Goal: Task Accomplishment & Management: Complete application form

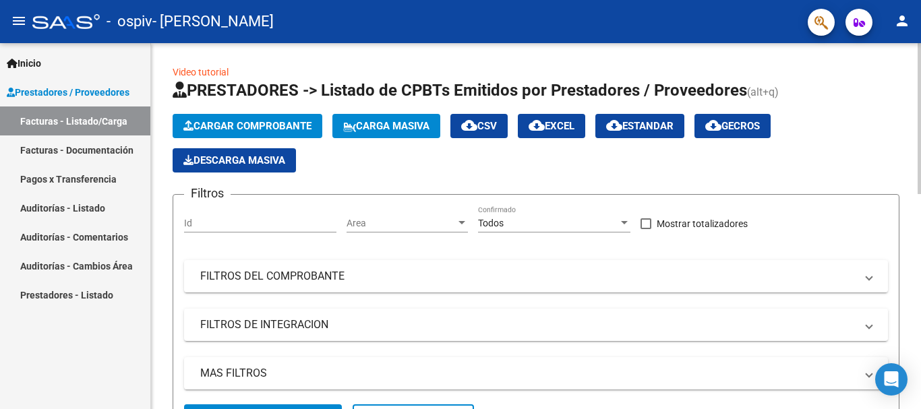
click at [277, 124] on span "Cargar Comprobante" at bounding box center [247, 126] width 128 height 12
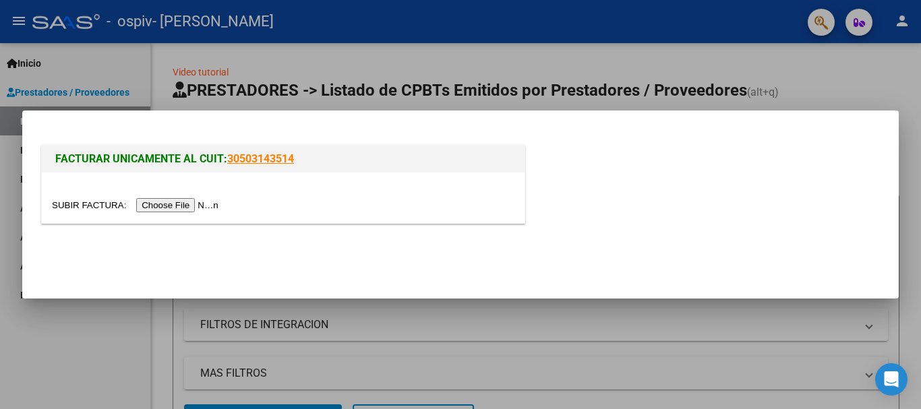
click at [181, 204] on input "file" at bounding box center [137, 205] width 171 height 14
click at [192, 201] on input "file" at bounding box center [137, 205] width 171 height 14
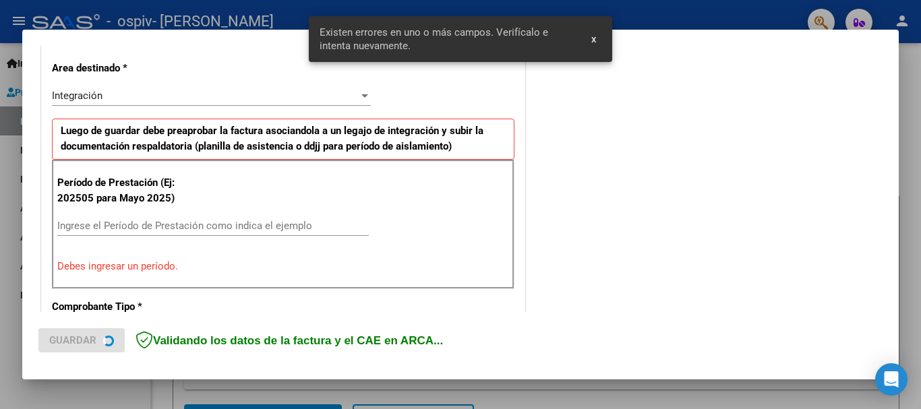
scroll to position [312, 0]
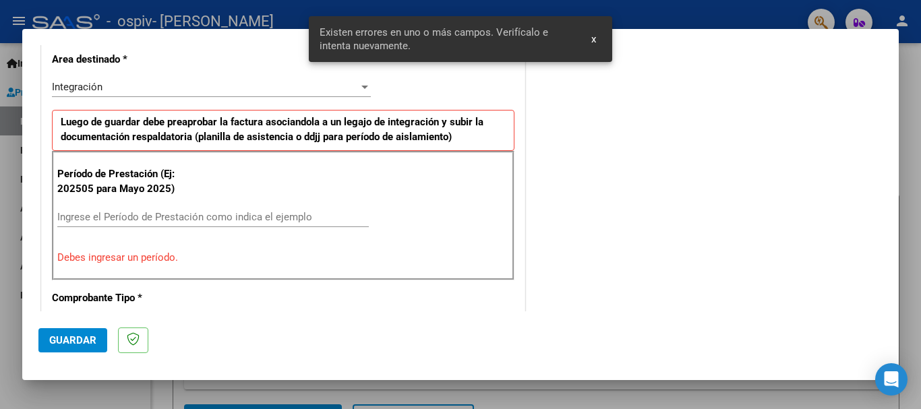
click at [126, 212] on input "Ingrese el Período de Prestación como indica el ejemplo" at bounding box center [213, 217] width 312 height 12
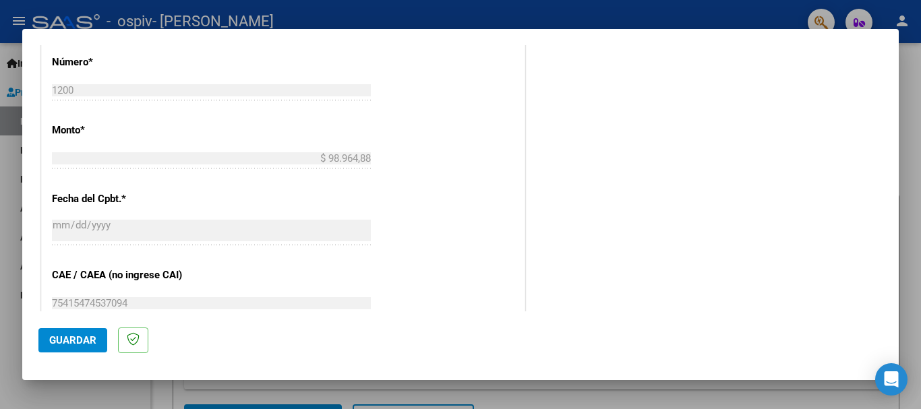
scroll to position [851, 0]
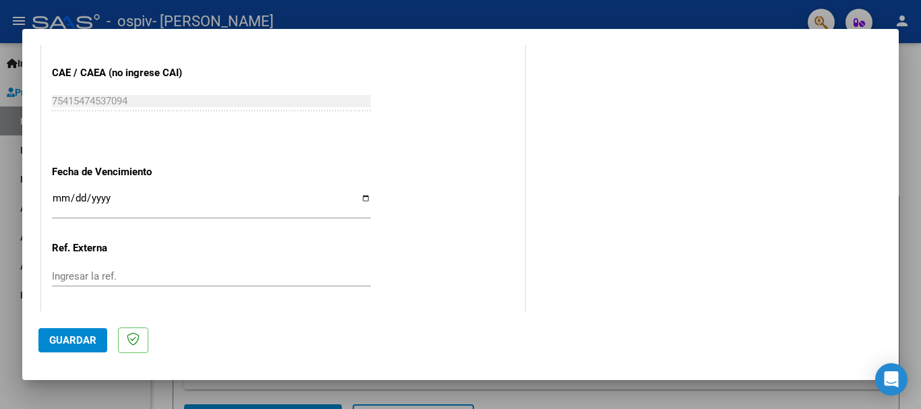
type input "202509"
click at [62, 194] on input "Ingresar la fecha" at bounding box center [211, 204] width 319 height 22
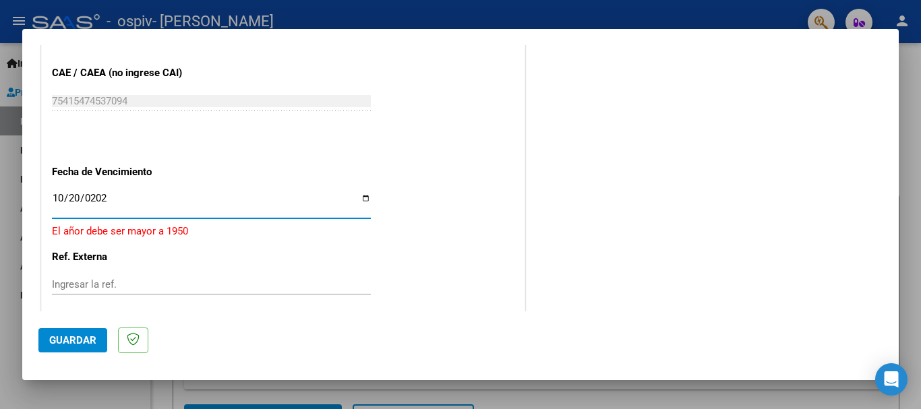
type input "[DATE]"
click at [74, 341] on span "Guardar" at bounding box center [72, 340] width 47 height 12
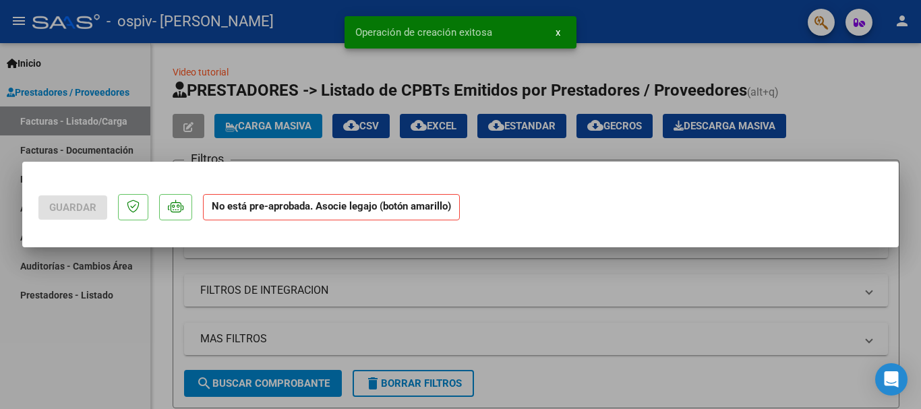
scroll to position [0, 0]
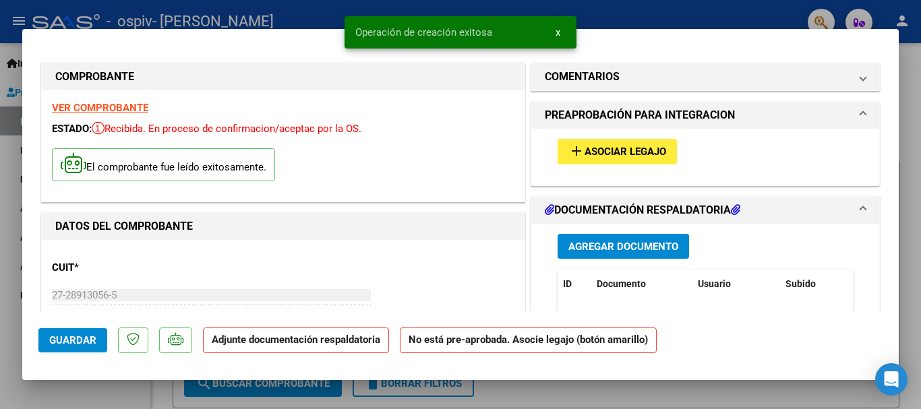
click at [614, 144] on button "add Asociar Legajo" at bounding box center [617, 151] width 119 height 25
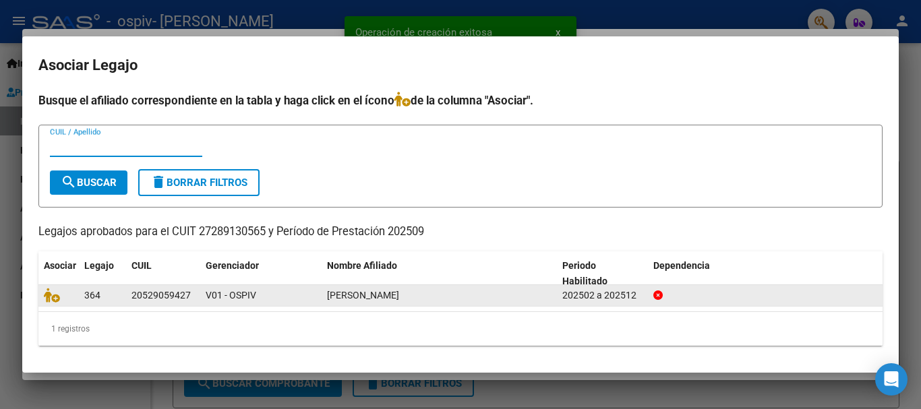
click at [42, 297] on datatable-body-cell at bounding box center [58, 295] width 40 height 21
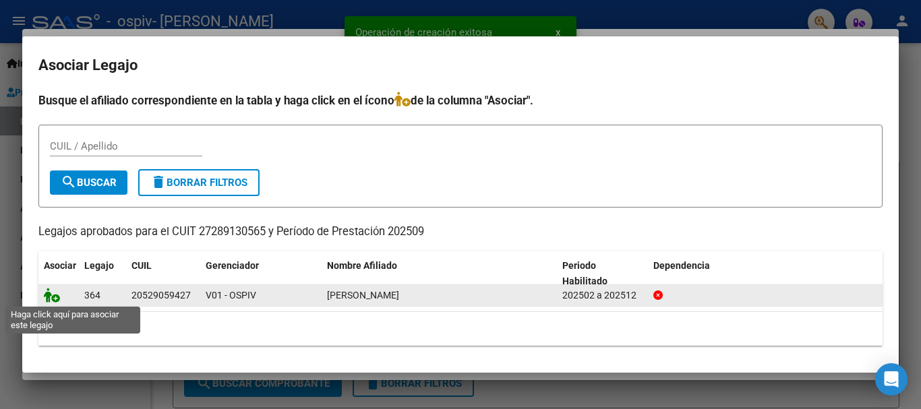
click at [49, 297] on icon at bounding box center [52, 295] width 16 height 15
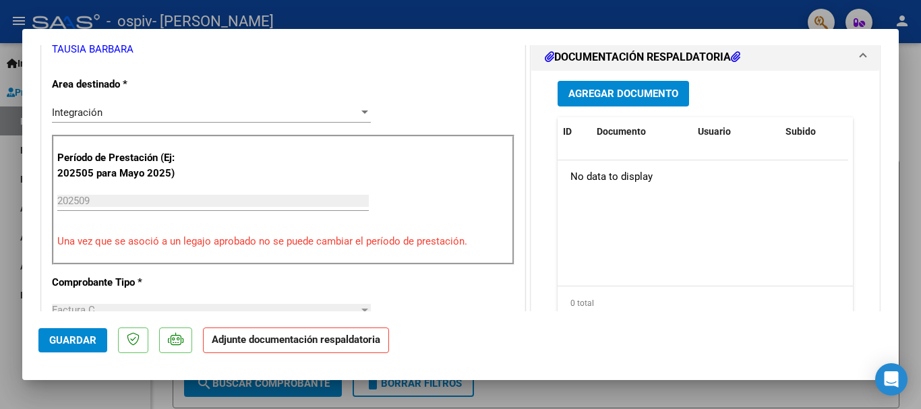
scroll to position [337, 0]
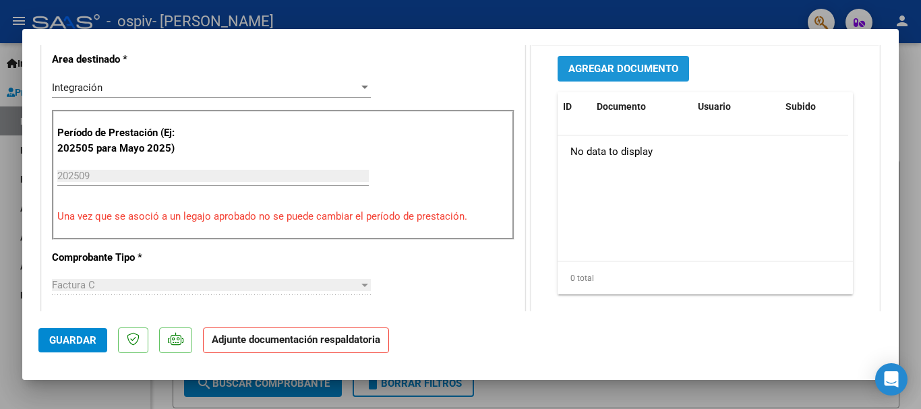
click at [647, 71] on span "Agregar Documento" at bounding box center [623, 69] width 110 height 12
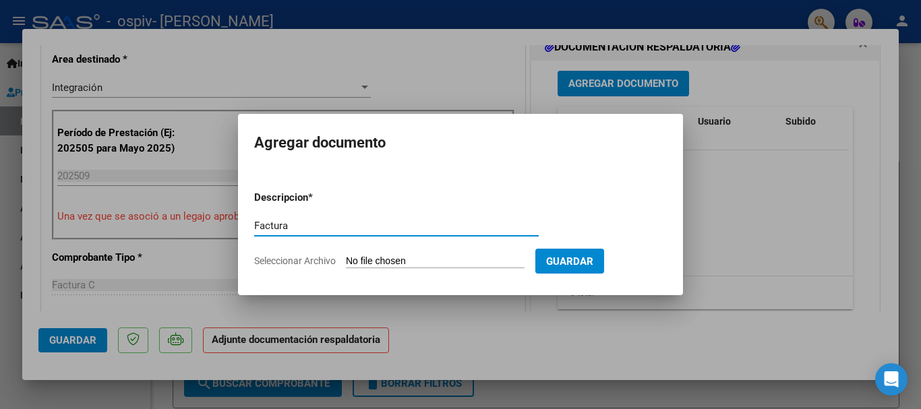
type input "Factura"
click at [322, 257] on span "Seleccionar Archivo" at bounding box center [295, 261] width 82 height 11
click at [346, 257] on input "Seleccionar Archivo" at bounding box center [435, 262] width 179 height 13
type input "C:\fakepath\27289130565_011_00002_00001200.pdf"
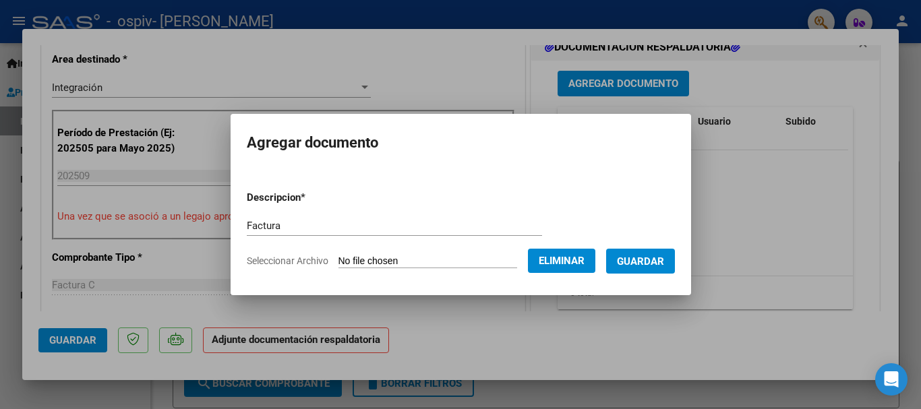
click at [659, 264] on span "Guardar" at bounding box center [640, 262] width 47 height 12
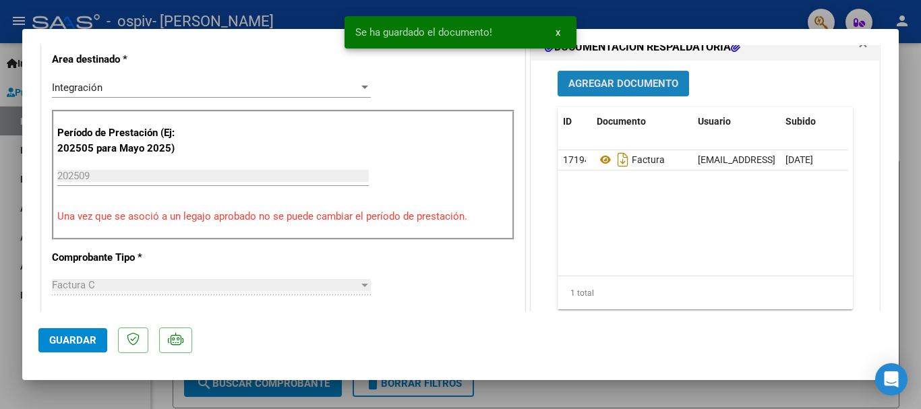
click at [644, 84] on span "Agregar Documento" at bounding box center [623, 84] width 110 height 12
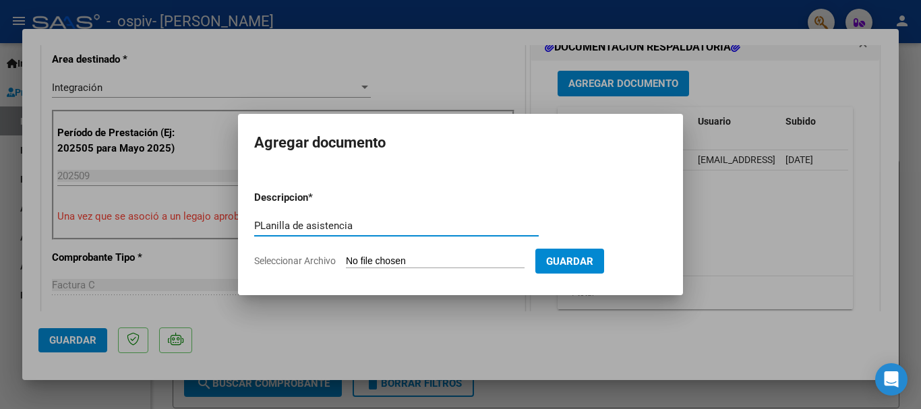
type input "PLanilla de asistencia"
click at [315, 262] on span "Seleccionar Archivo" at bounding box center [295, 261] width 82 height 11
click at [346, 262] on input "Seleccionar Archivo" at bounding box center [435, 262] width 179 height 13
type input "C:\fakepath\Planilla de asistencia [PERSON_NAME] [DATE].pdf"
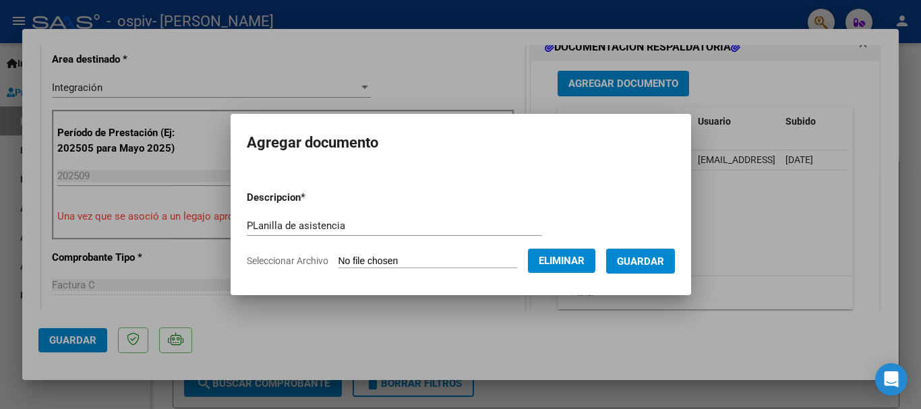
click at [657, 260] on span "Guardar" at bounding box center [640, 262] width 47 height 12
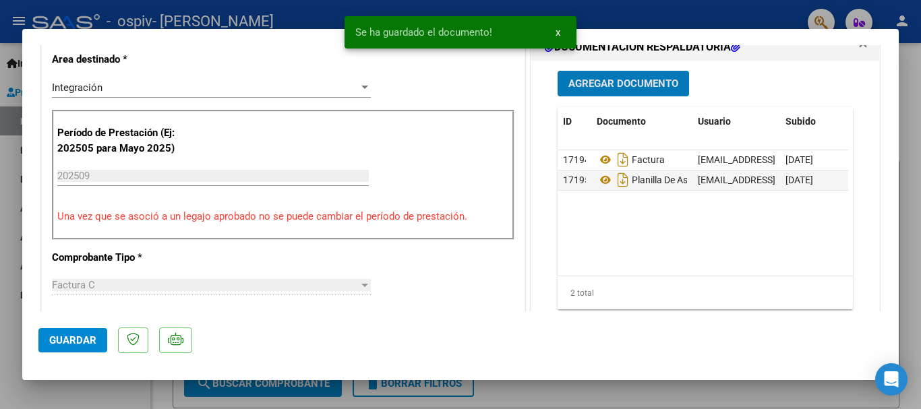
click at [628, 70] on div "Agregar Documento ID Documento Usuario Subido Acción 17194 Factura [EMAIL_ADDRE…" at bounding box center [706, 195] width 316 height 269
click at [628, 80] on span "Agregar Documento" at bounding box center [623, 84] width 110 height 12
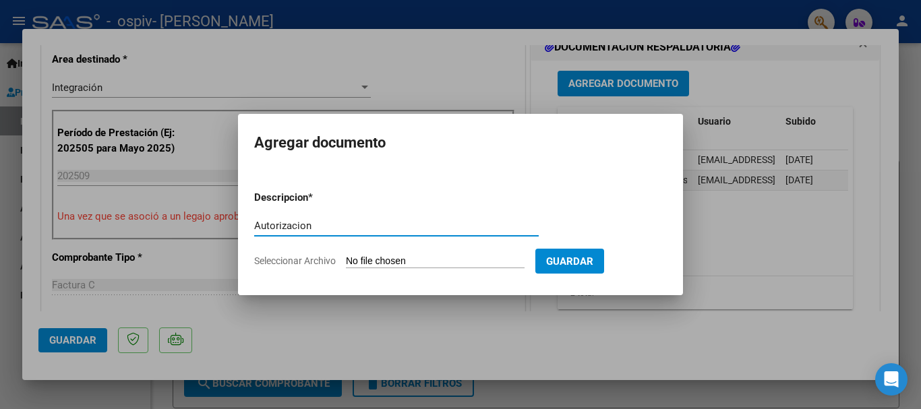
type input "Autorizacion"
click at [305, 267] on form "Descripcion * Autorizacion Escriba aquí una descripcion Seleccionar Archivo Gua…" at bounding box center [460, 229] width 413 height 98
click at [328, 261] on span "Seleccionar Archivo" at bounding box center [295, 261] width 82 height 11
click at [346, 261] on input "Seleccionar Archivo" at bounding box center [435, 262] width 179 height 13
type input "C:\fakepath\AUTORIZACION [PERSON_NAME] 2025.pdf"
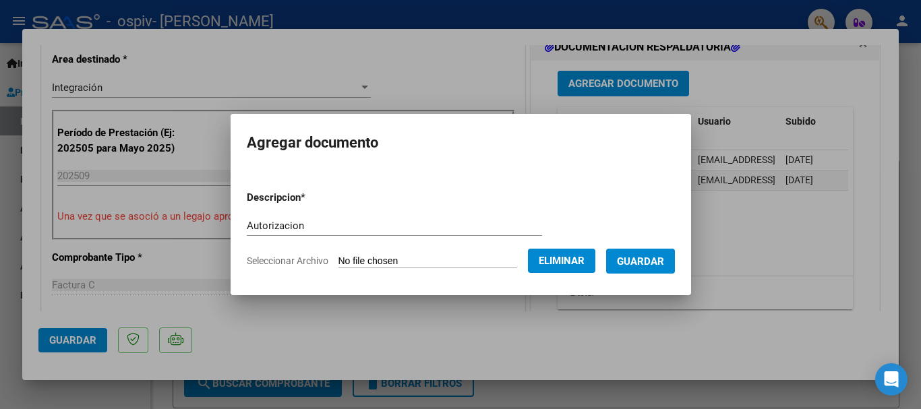
click at [657, 256] on span "Guardar" at bounding box center [640, 262] width 47 height 12
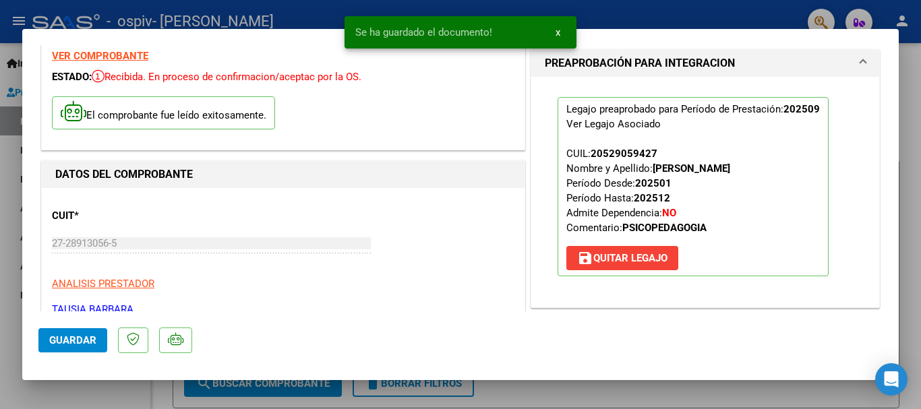
scroll to position [0, 0]
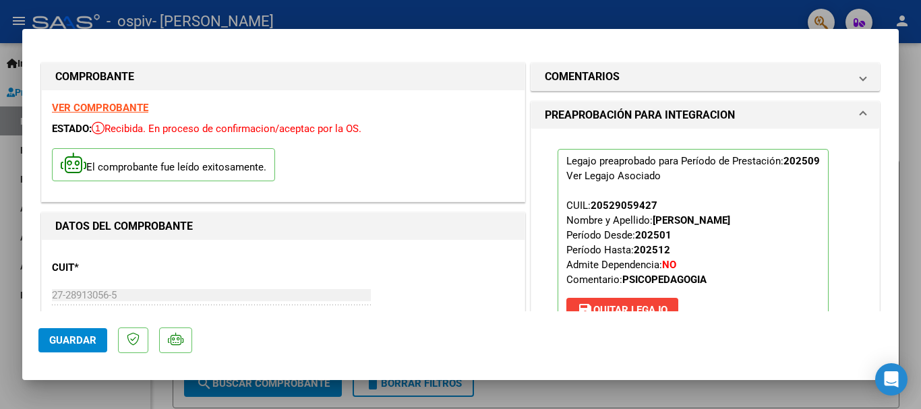
click at [61, 341] on span "Guardar" at bounding box center [72, 340] width 47 height 12
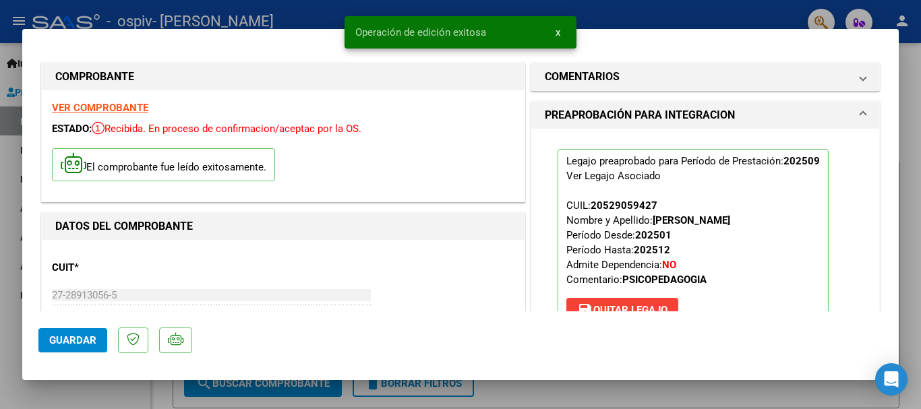
click at [213, 9] on div at bounding box center [460, 204] width 921 height 409
type input "$ 0,00"
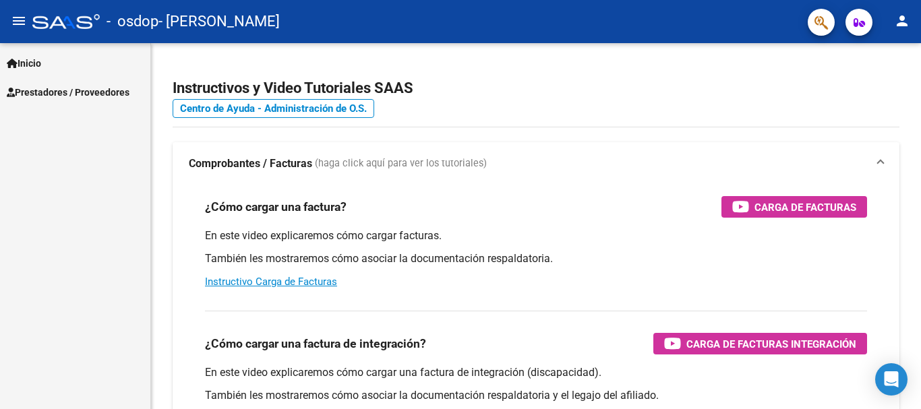
click at [78, 90] on span "Prestadores / Proveedores" at bounding box center [68, 92] width 123 height 15
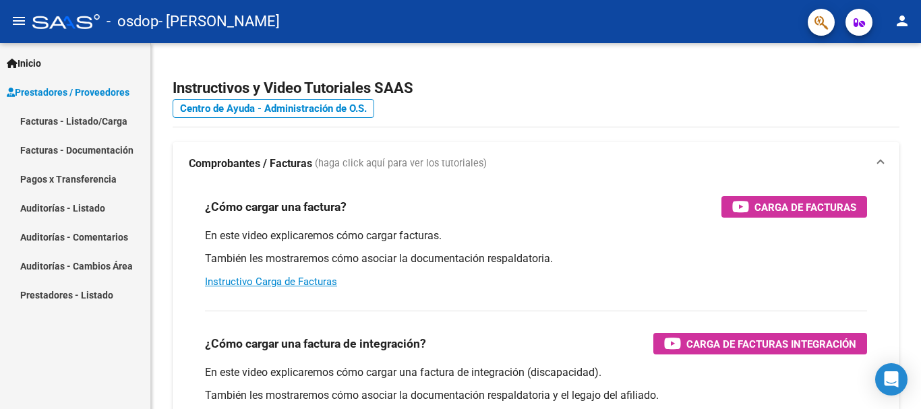
click at [86, 121] on link "Facturas - Listado/Carga" at bounding box center [75, 121] width 150 height 29
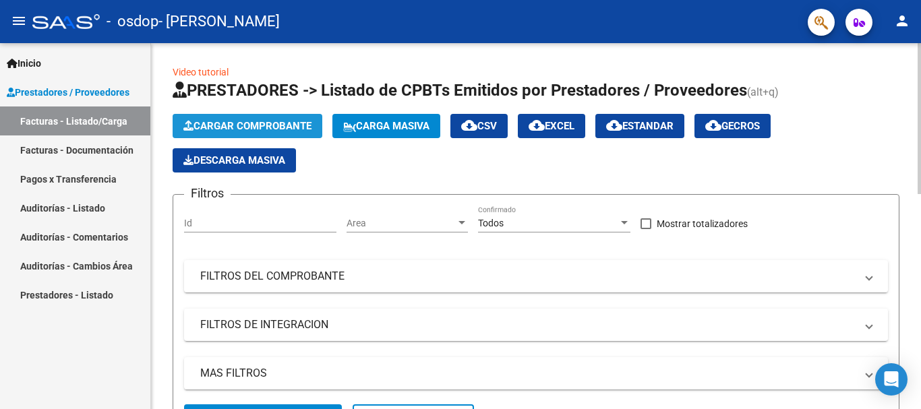
click at [293, 121] on span "Cargar Comprobante" at bounding box center [247, 126] width 128 height 12
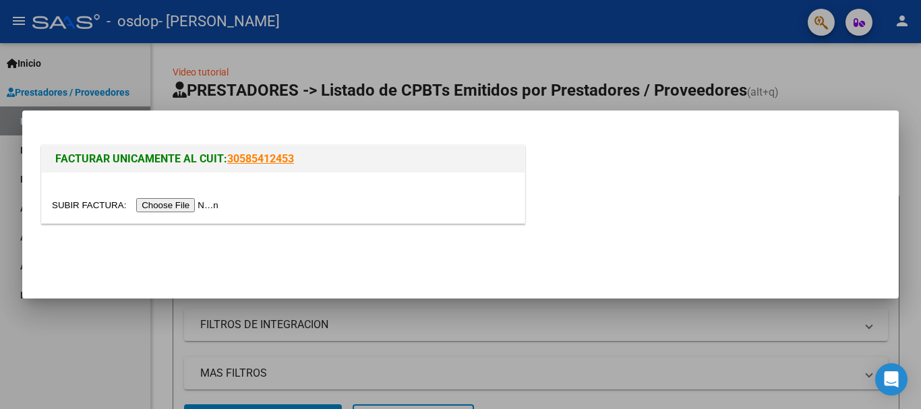
click at [165, 201] on input "file" at bounding box center [137, 205] width 171 height 14
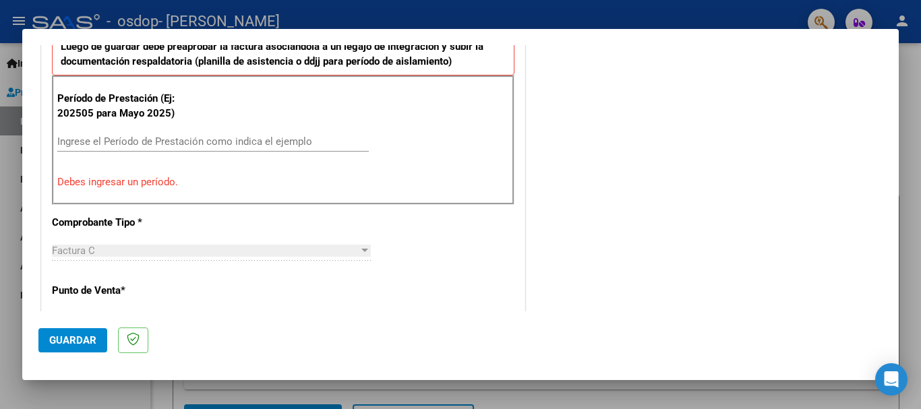
scroll to position [405, 0]
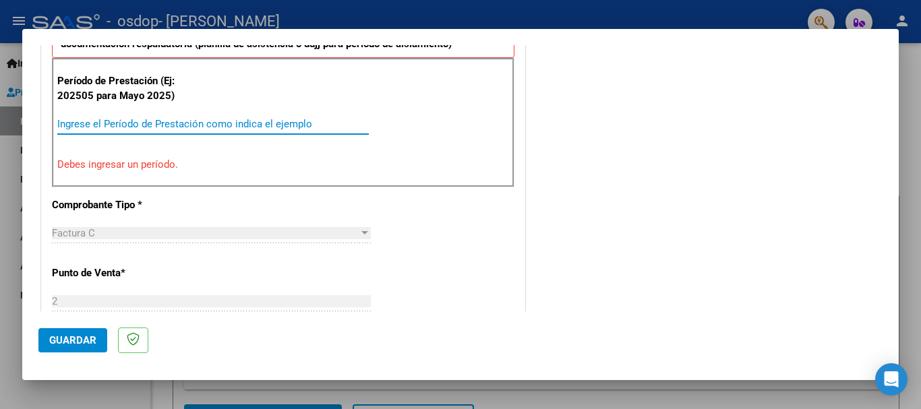
click at [113, 119] on input "Ingrese el Período de Prestación como indica el ejemplo" at bounding box center [213, 124] width 312 height 12
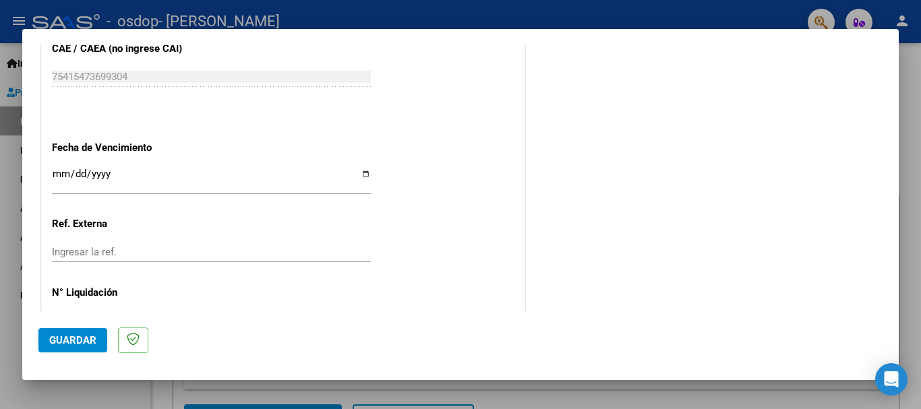
scroll to position [853, 0]
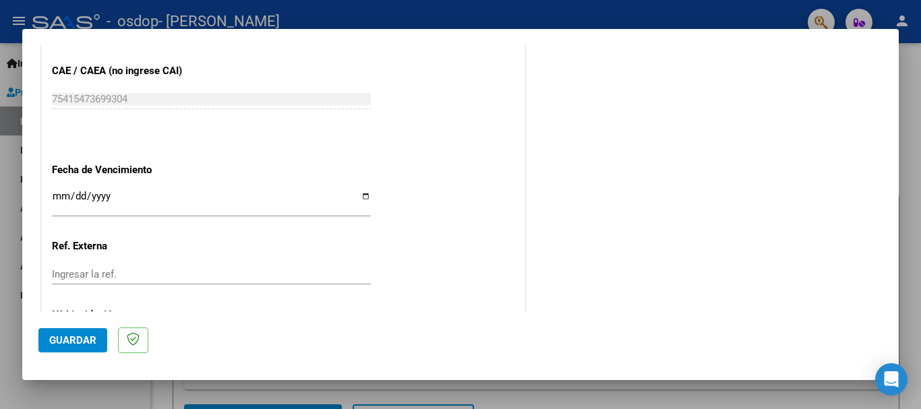
type input "202509"
click at [59, 194] on input "Ingresar la fecha" at bounding box center [211, 202] width 319 height 22
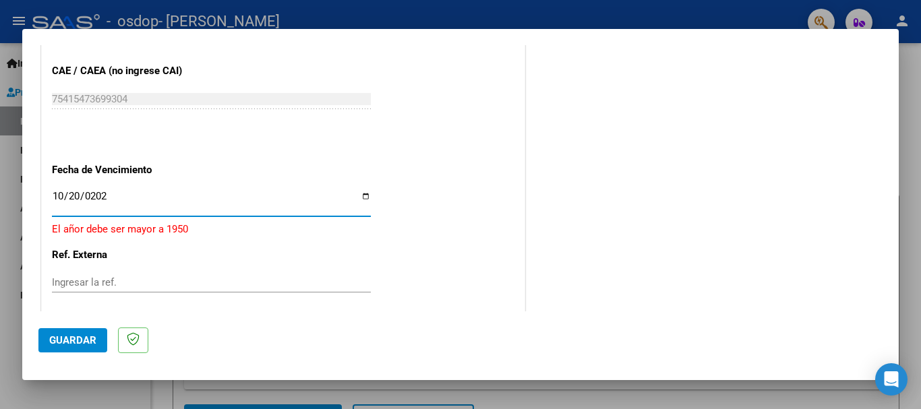
type input "[DATE]"
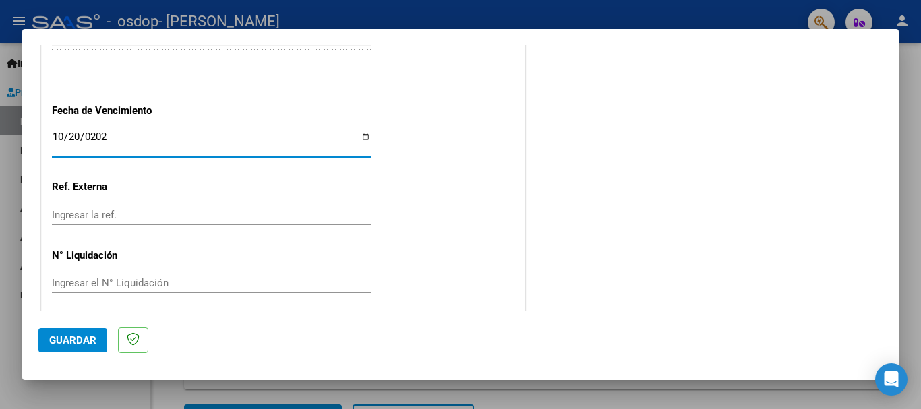
scroll to position [920, 0]
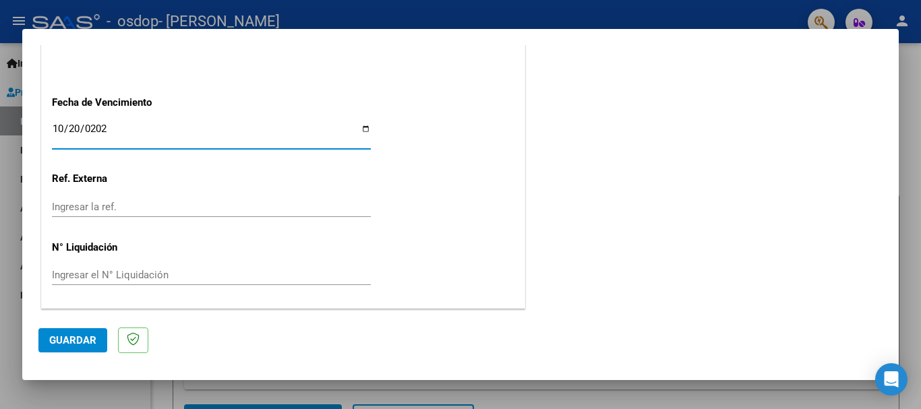
click at [90, 340] on span "Guardar" at bounding box center [72, 340] width 47 height 12
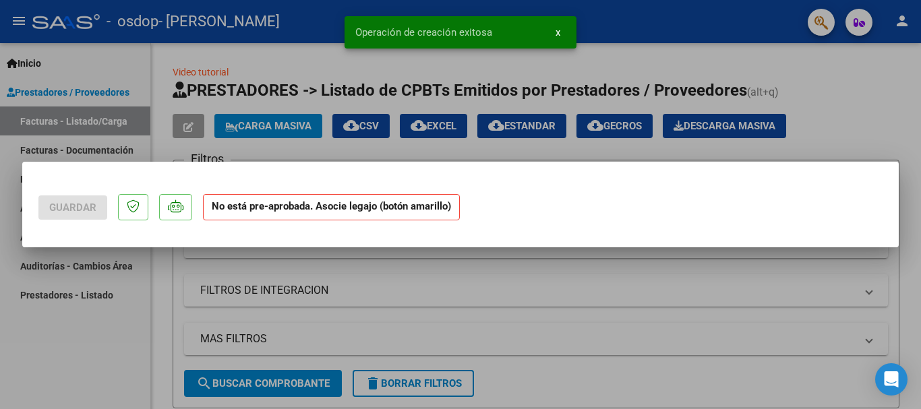
scroll to position [0, 0]
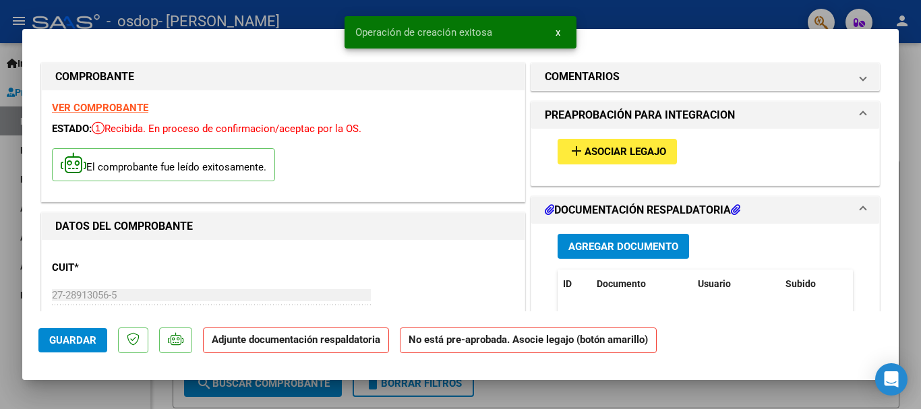
click at [639, 147] on span "Asociar Legajo" at bounding box center [626, 152] width 82 height 12
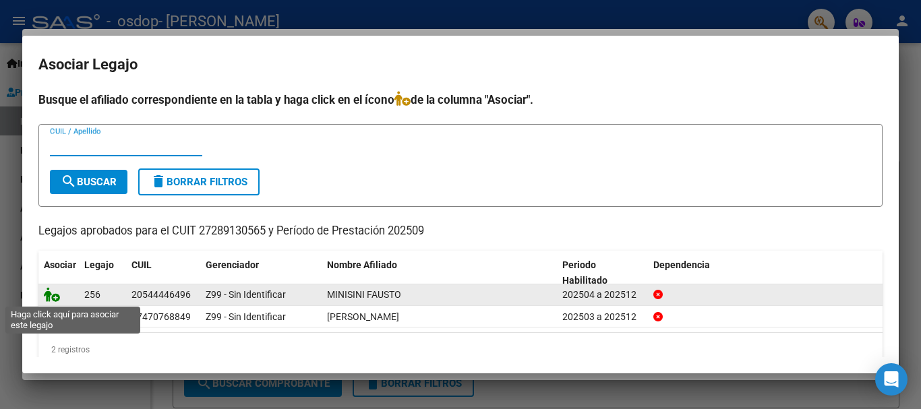
click at [51, 295] on icon at bounding box center [52, 294] width 16 height 15
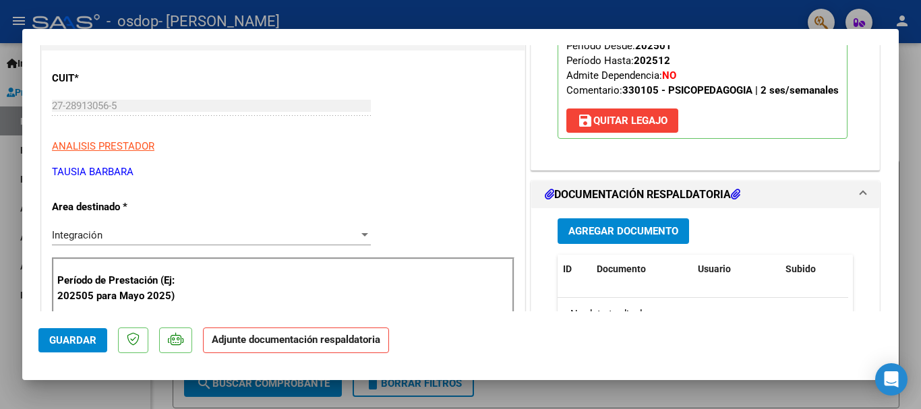
scroll to position [202, 0]
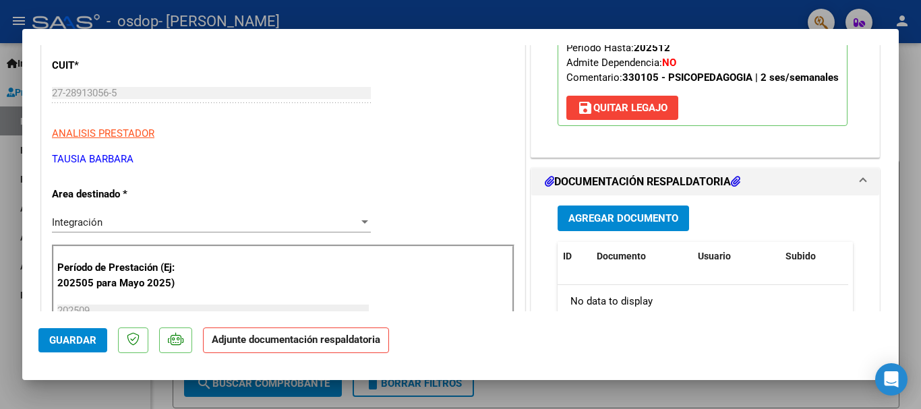
click at [664, 218] on span "Agregar Documento" at bounding box center [623, 219] width 110 height 12
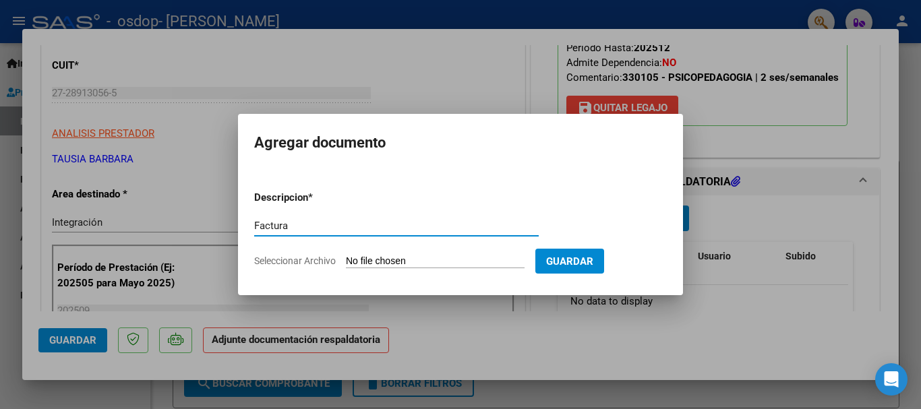
type input "Factura"
click at [419, 264] on input "Seleccionar Archivo" at bounding box center [435, 262] width 179 height 13
type input "C:\fakepath\27289130565_011_00002_00001198.pdf"
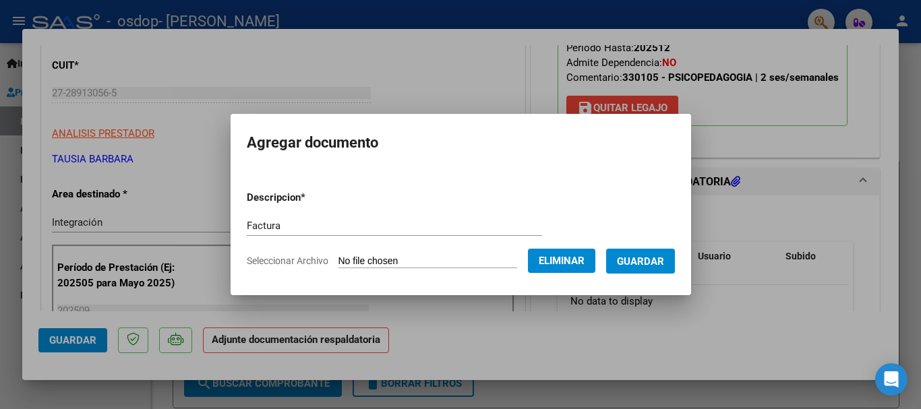
click at [653, 261] on span "Guardar" at bounding box center [640, 262] width 47 height 12
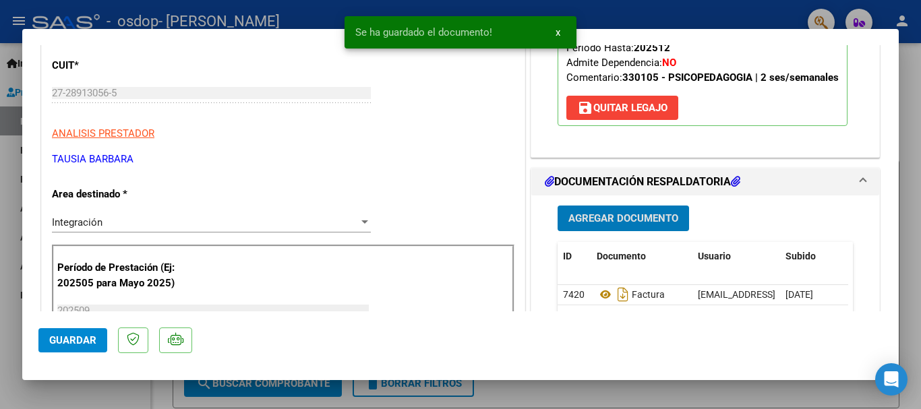
click at [620, 220] on span "Agregar Documento" at bounding box center [623, 219] width 110 height 12
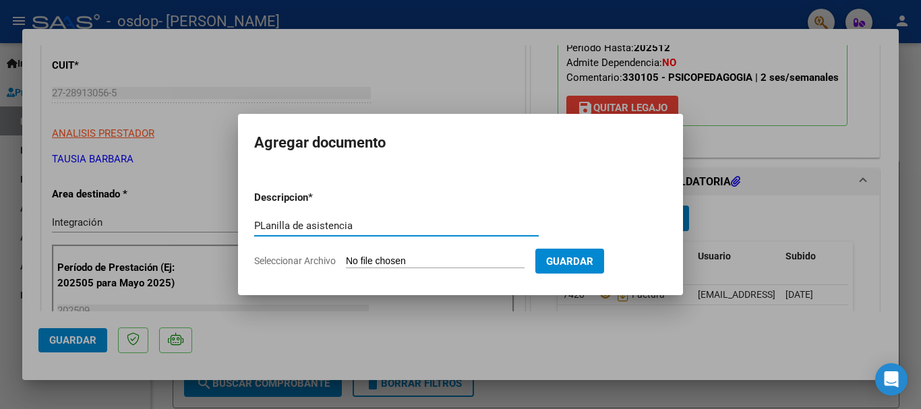
type input "PLanilla de asistencia"
click at [421, 253] on form "Descripcion * PLanilla de asistencia Escriba aquí una descripcion Seleccionar A…" at bounding box center [460, 229] width 413 height 98
click at [318, 259] on span "Seleccionar Archivo" at bounding box center [295, 261] width 82 height 11
click at [346, 259] on input "Seleccionar Archivo" at bounding box center [435, 262] width 179 height 13
type input "C:\fakepath\Planilla asist Minisini sept 2025.pdf"
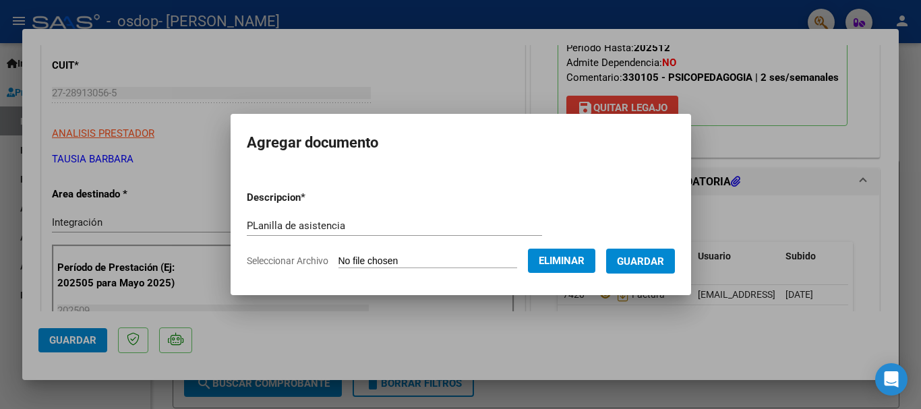
click at [646, 262] on span "Guardar" at bounding box center [640, 262] width 47 height 12
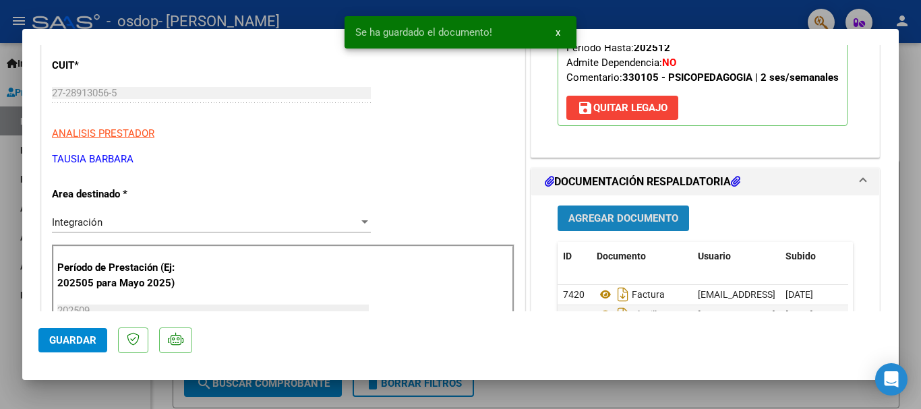
click at [630, 222] on span "Agregar Documento" at bounding box center [623, 219] width 110 height 12
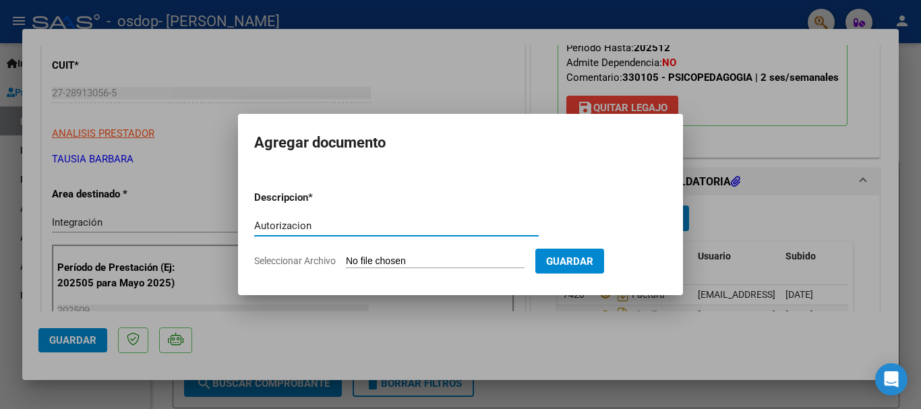
type input "Autorizacion"
click at [316, 263] on span "Seleccionar Archivo" at bounding box center [295, 261] width 82 height 11
click at [346, 263] on input "Seleccionar Archivo" at bounding box center [435, 262] width 179 height 13
type input "C:\fakepath\AUTORIZACION OSDOP 2025 FAUSTO.pdf"
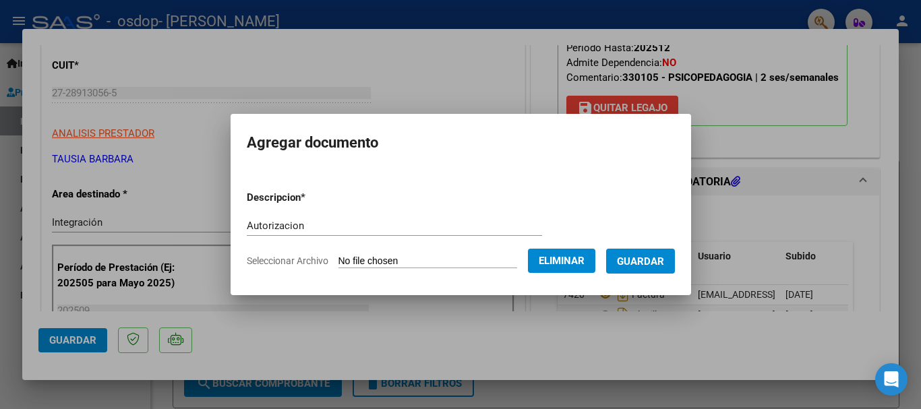
click at [663, 256] on span "Guardar" at bounding box center [640, 262] width 47 height 12
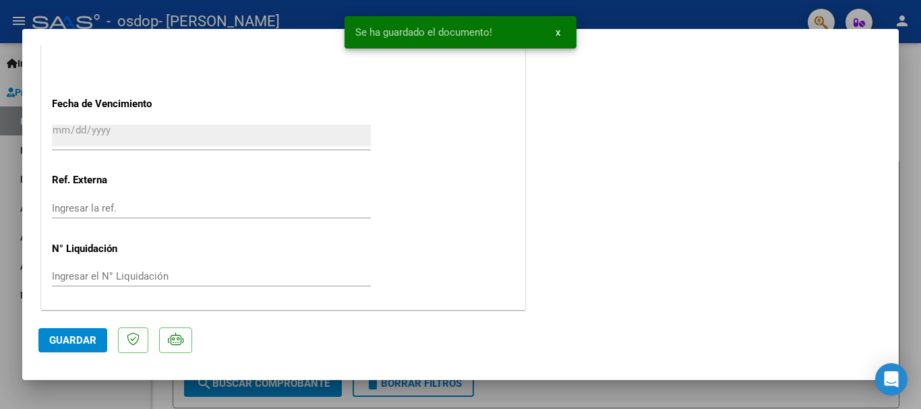
scroll to position [941, 0]
click at [89, 331] on button "Guardar" at bounding box center [72, 340] width 69 height 24
click at [312, 20] on div at bounding box center [460, 204] width 921 height 409
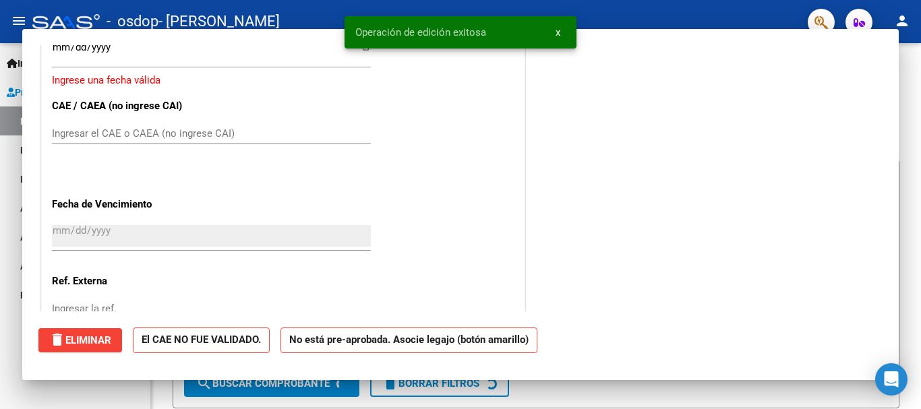
scroll to position [0, 0]
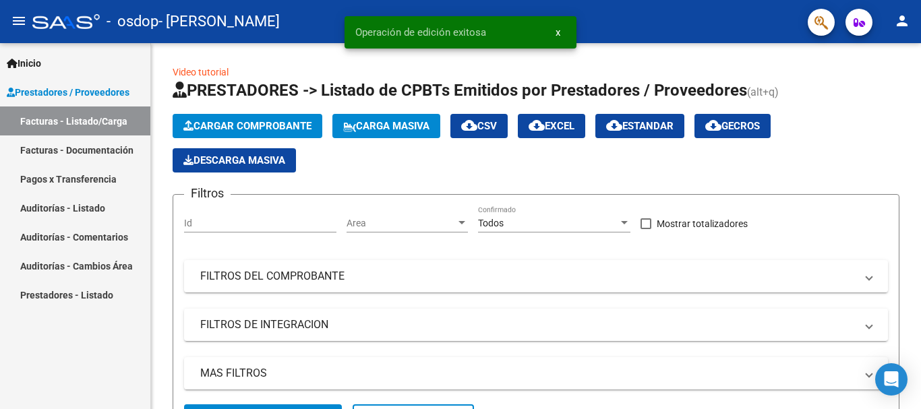
click at [117, 117] on link "Facturas - Listado/Carga" at bounding box center [75, 121] width 150 height 29
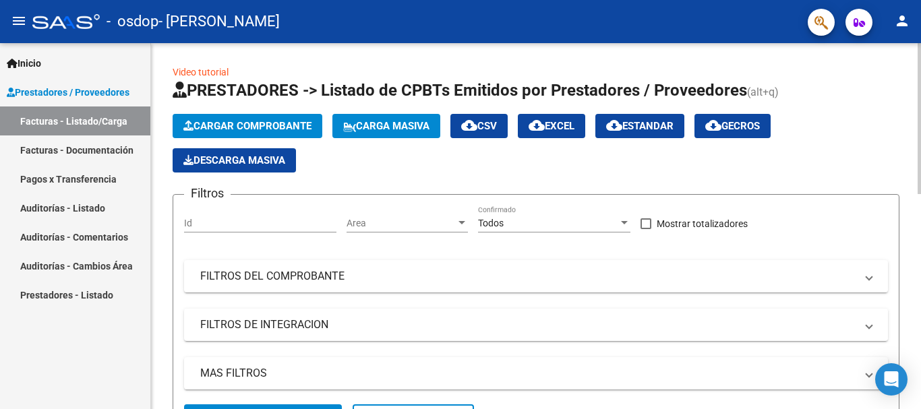
click at [283, 127] on span "Cargar Comprobante" at bounding box center [247, 126] width 128 height 12
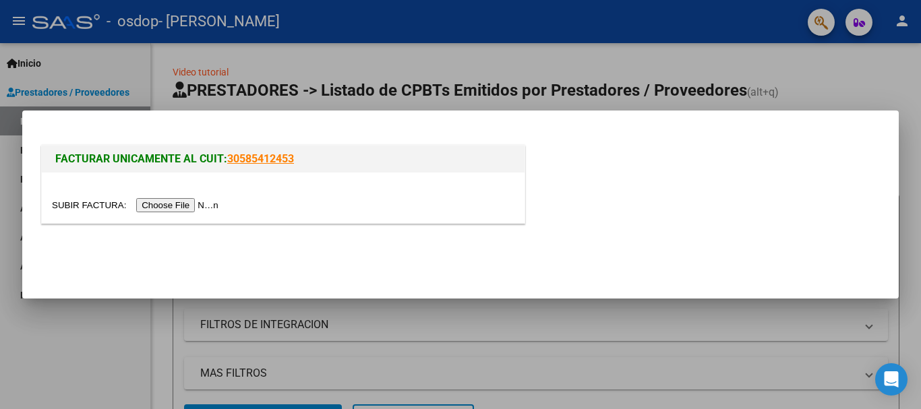
click at [184, 206] on input "file" at bounding box center [137, 205] width 171 height 14
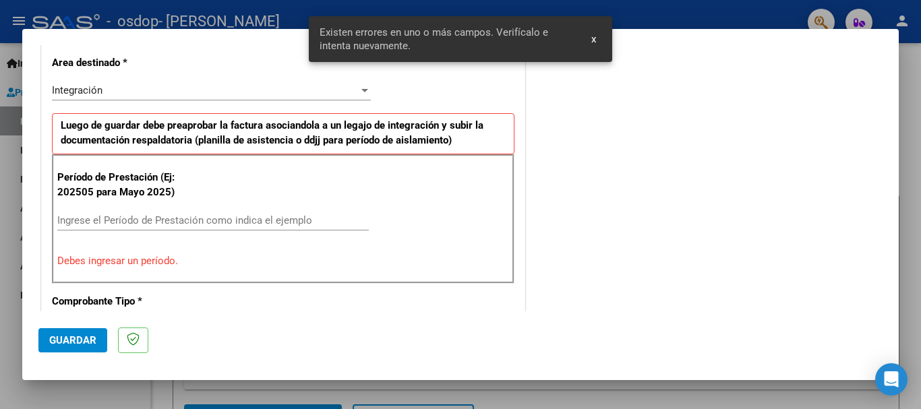
scroll to position [339, 0]
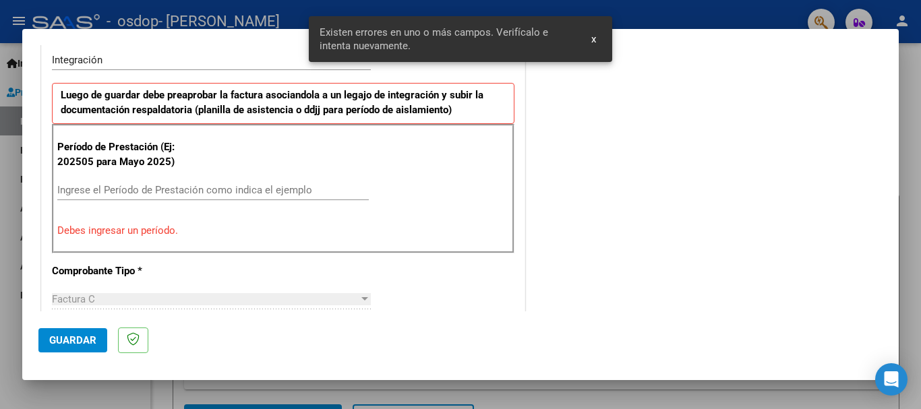
click at [103, 187] on input "Ingrese el Período de Prestación como indica el ejemplo" at bounding box center [213, 190] width 312 height 12
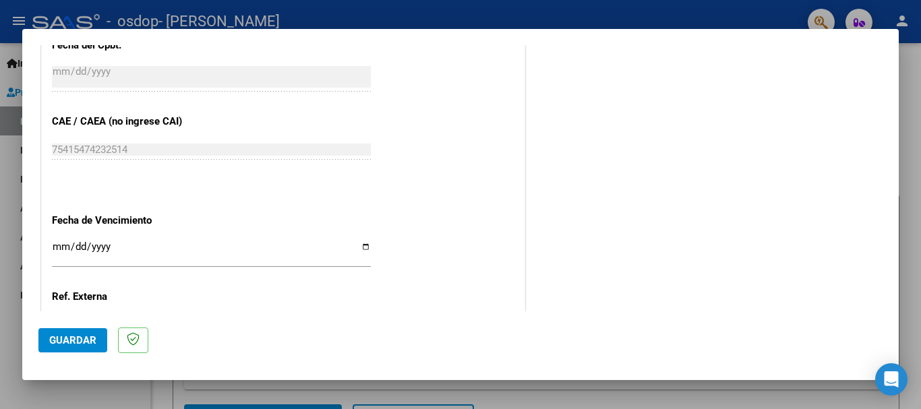
scroll to position [811, 0]
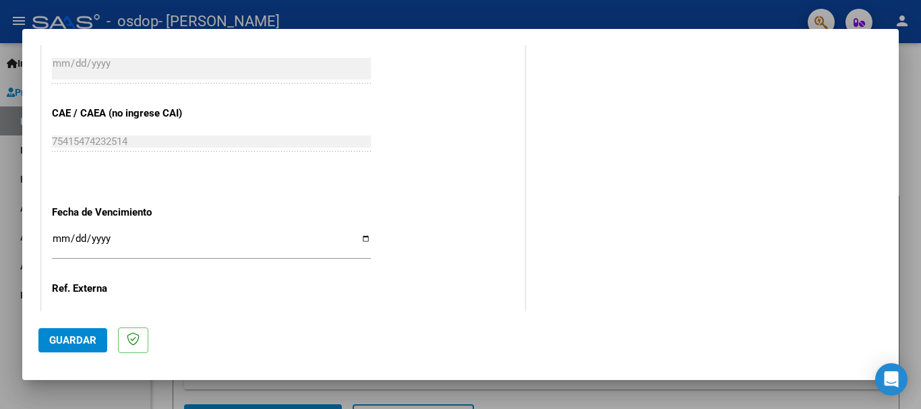
type input "202509"
click at [63, 237] on input "Ingresar la fecha" at bounding box center [211, 244] width 319 height 22
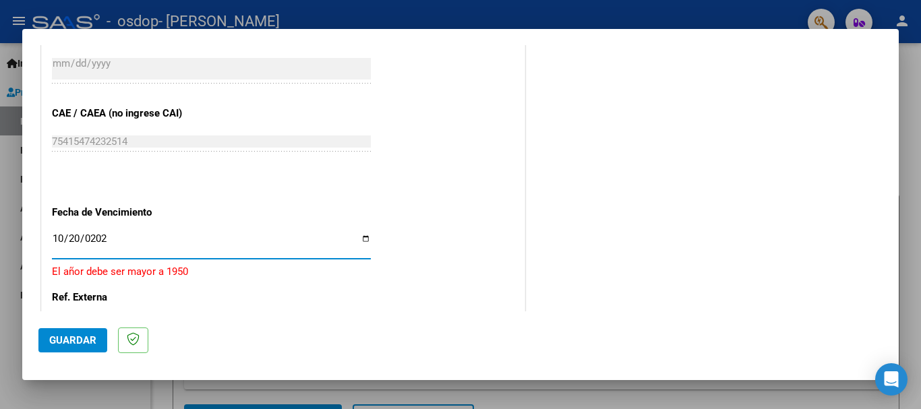
type input "[DATE]"
click at [84, 342] on span "Guardar" at bounding box center [72, 340] width 47 height 12
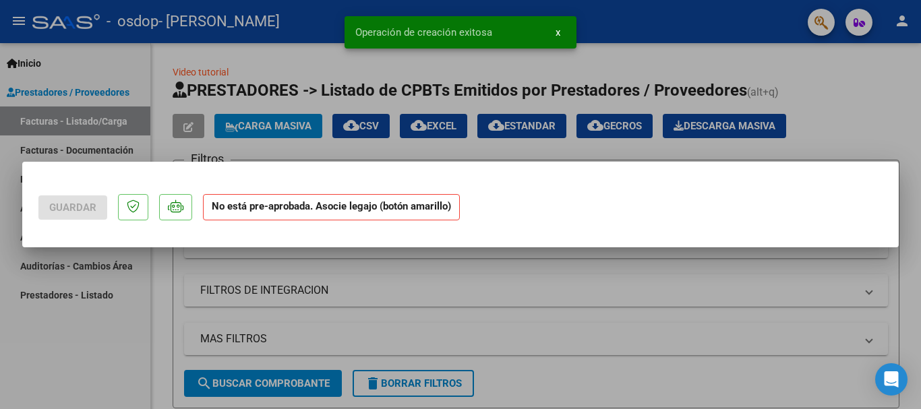
scroll to position [0, 0]
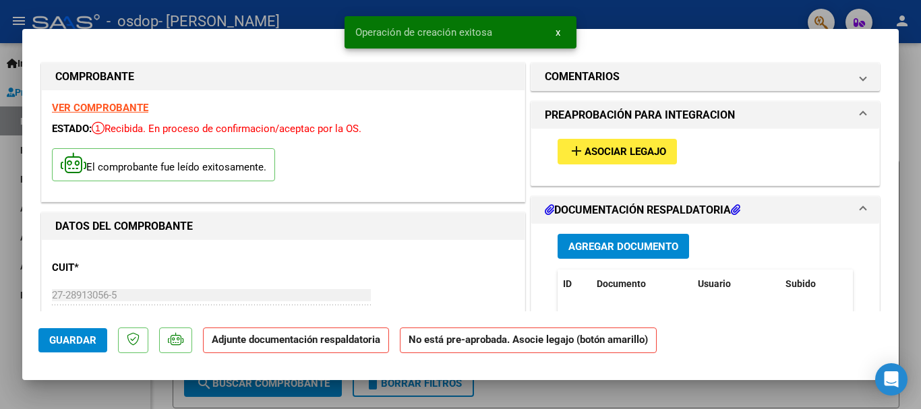
click at [611, 149] on span "Asociar Legajo" at bounding box center [626, 152] width 82 height 12
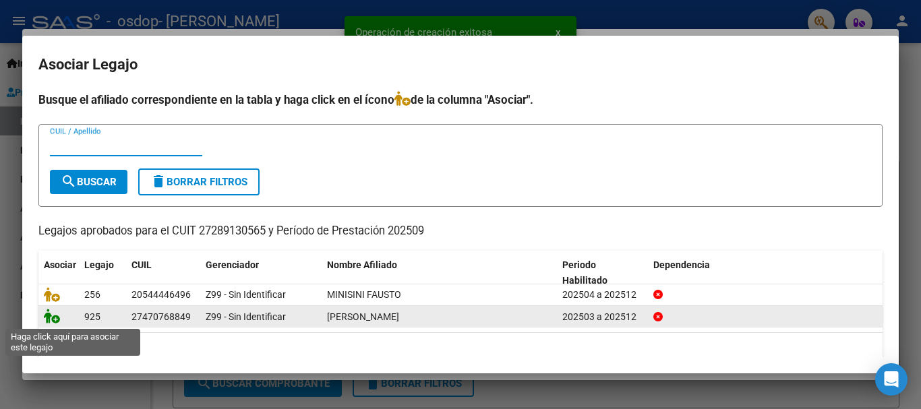
click at [56, 319] on icon at bounding box center [52, 316] width 16 height 15
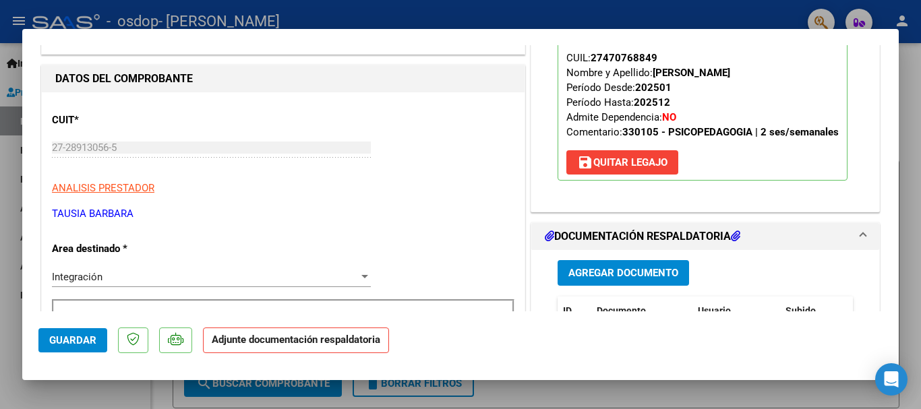
scroll to position [337, 0]
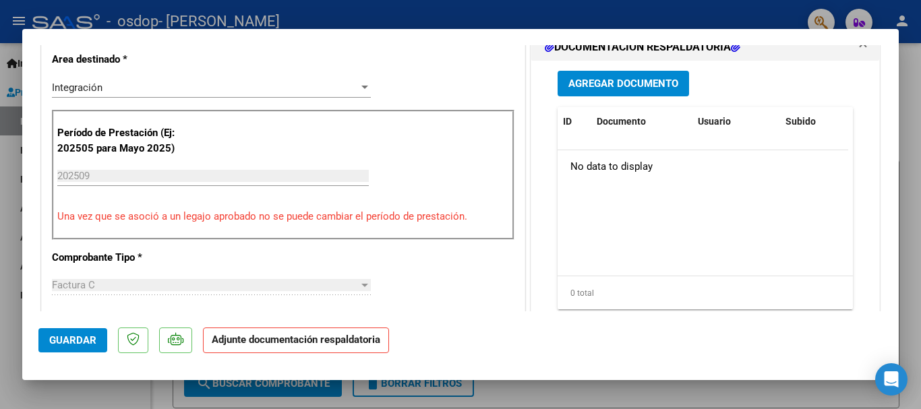
click at [610, 75] on button "Agregar Documento" at bounding box center [623, 83] width 131 height 25
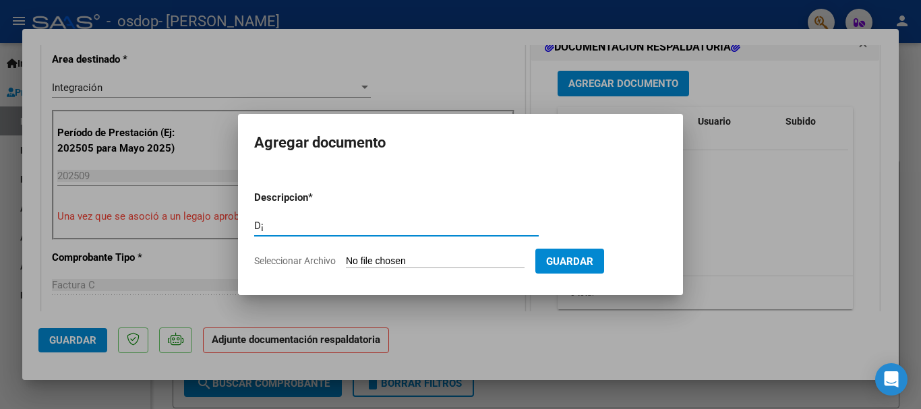
type input "D"
type input "Factura"
click at [336, 260] on span "Seleccionar Archivo" at bounding box center [295, 261] width 82 height 11
click at [346, 260] on input "Seleccionar Archivo" at bounding box center [435, 262] width 179 height 13
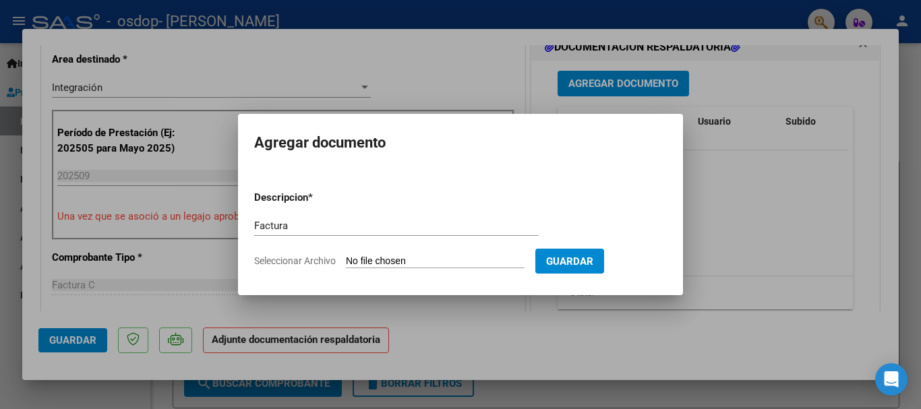
type input "C:\fakepath\27289130565_011_00002_00001199.pdf"
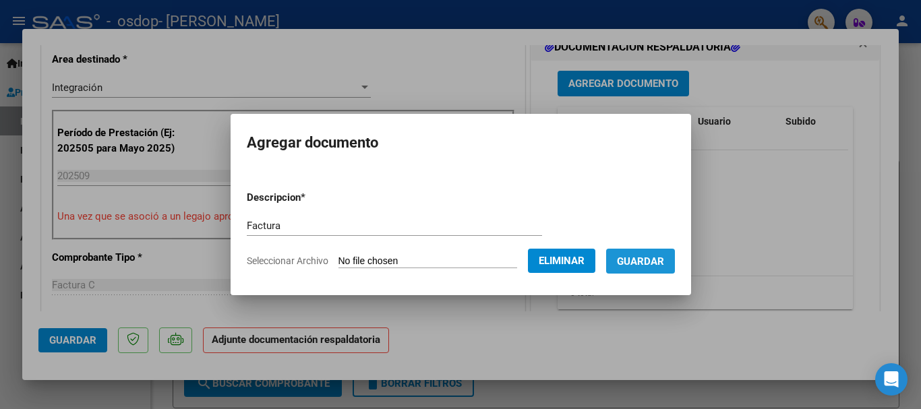
click at [662, 257] on span "Guardar" at bounding box center [640, 262] width 47 height 12
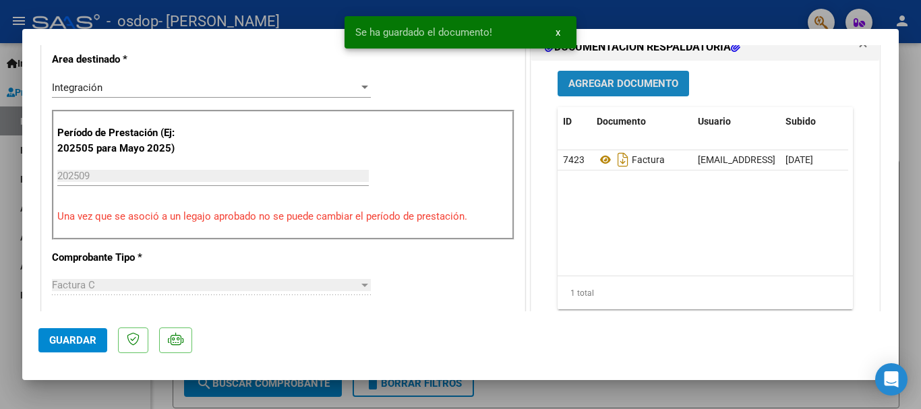
click at [611, 84] on span "Agregar Documento" at bounding box center [623, 84] width 110 height 12
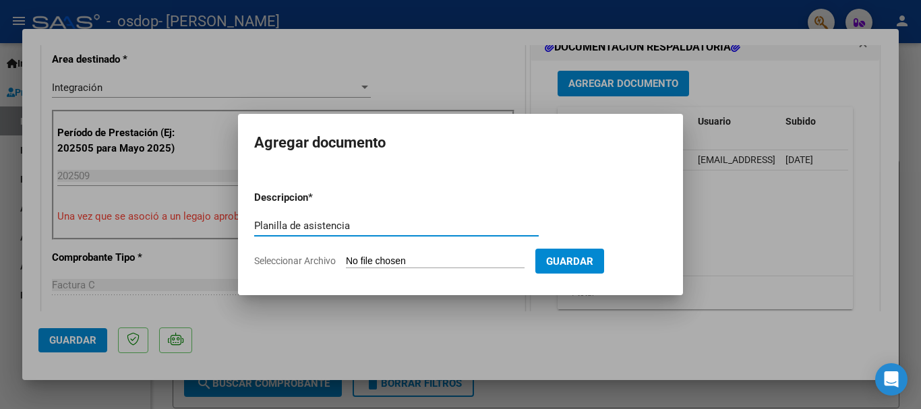
type input "Planilla de asistencia"
click at [321, 258] on span "Seleccionar Archivo" at bounding box center [295, 261] width 82 height 11
click at [346, 258] on input "Seleccionar Archivo" at bounding box center [435, 262] width 179 height 13
type input "C:\fakepath\Planilla asist Lola Rubio sept 2025.pdf"
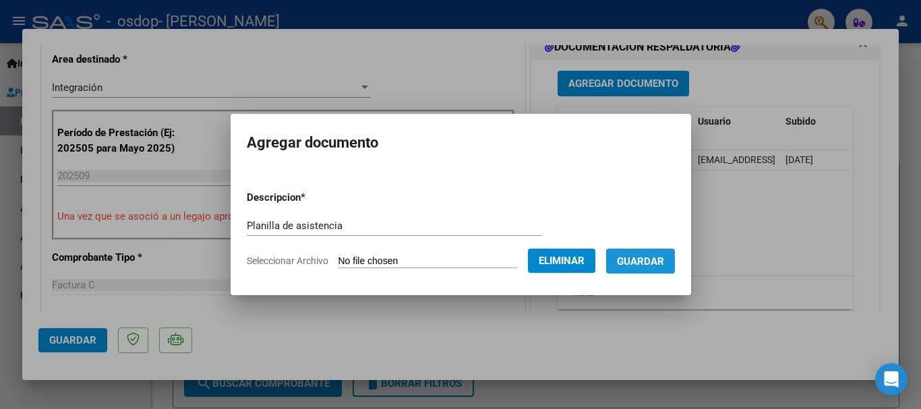
click at [660, 257] on span "Guardar" at bounding box center [640, 262] width 47 height 12
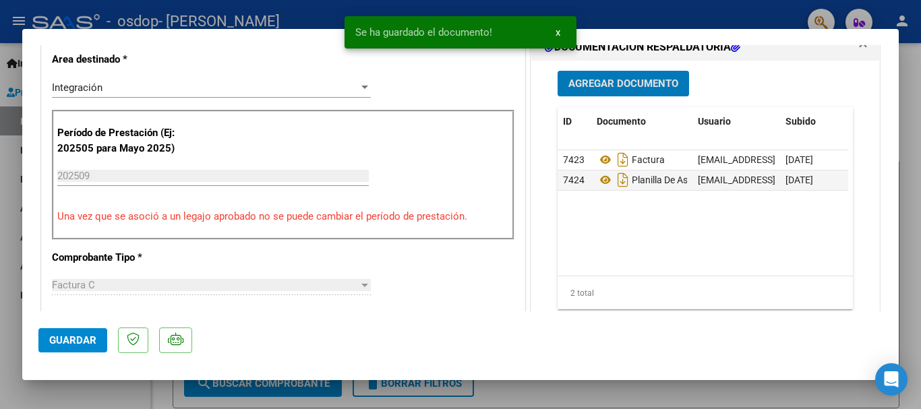
click at [593, 73] on button "Agregar Documento" at bounding box center [623, 83] width 131 height 25
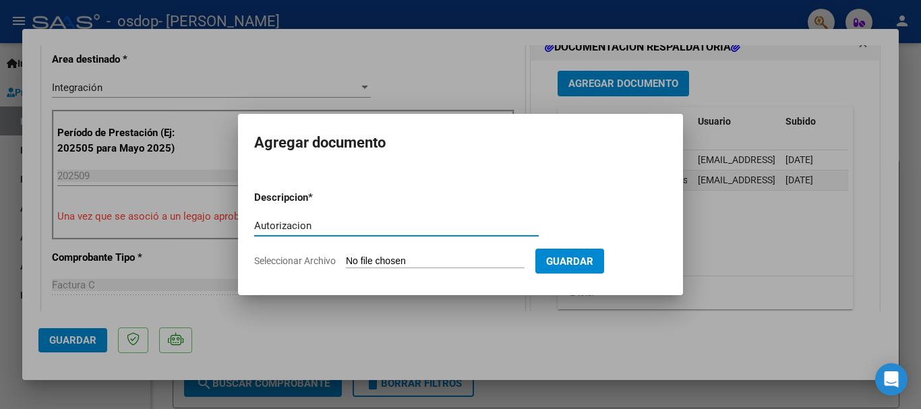
type input "Autorizacion"
click at [329, 260] on span "Seleccionar Archivo" at bounding box center [295, 261] width 82 height 11
click at [346, 260] on input "Seleccionar Archivo" at bounding box center [435, 262] width 179 height 13
type input "C:\fakepath\AUTORIZACION OSDOP 2025 RUBIO LOLA.pdf"
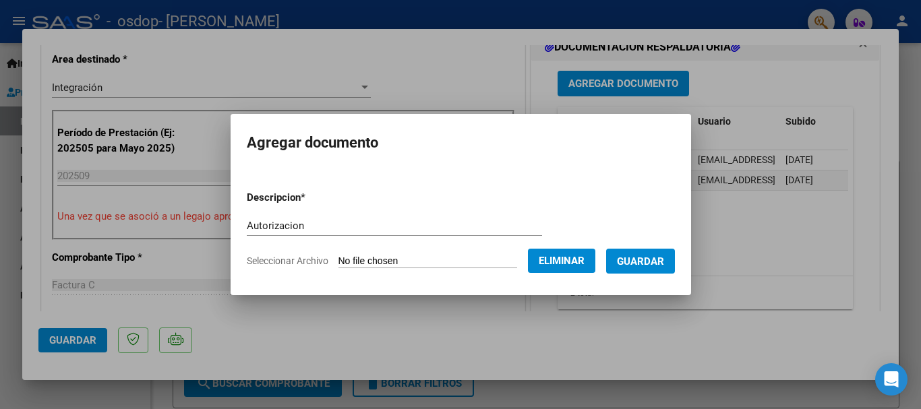
click at [644, 250] on button "Guardar" at bounding box center [640, 261] width 69 height 25
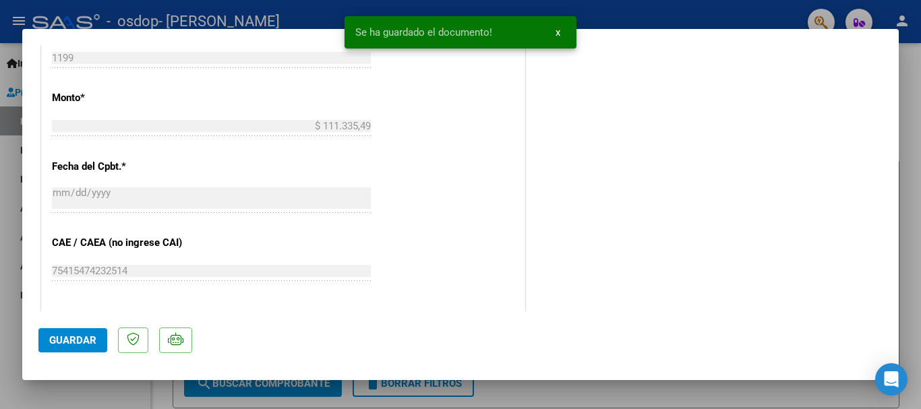
scroll to position [809, 0]
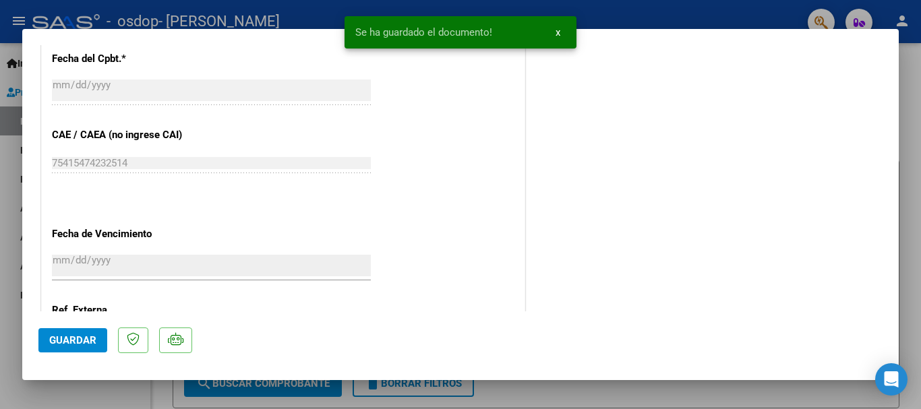
click at [57, 347] on button "Guardar" at bounding box center [72, 340] width 69 height 24
click at [279, 16] on div at bounding box center [460, 204] width 921 height 409
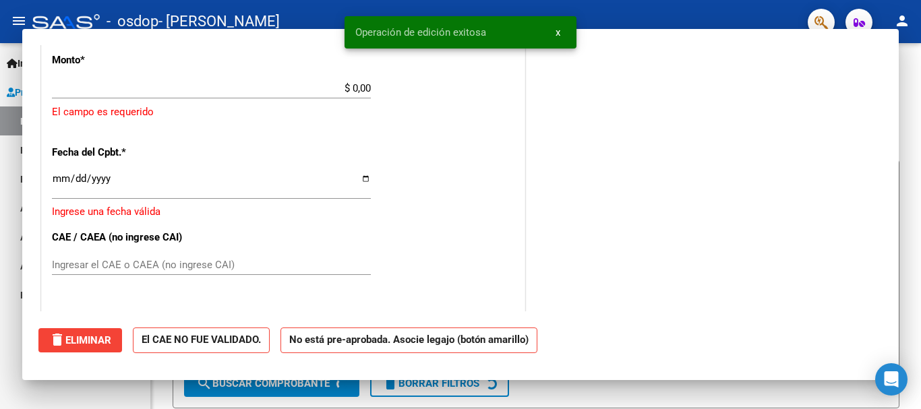
scroll to position [0, 0]
